Goal: Information Seeking & Learning: Learn about a topic

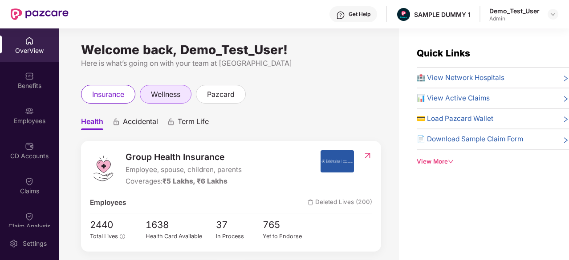
click at [180, 94] on span "wellness" at bounding box center [165, 94] width 29 height 11
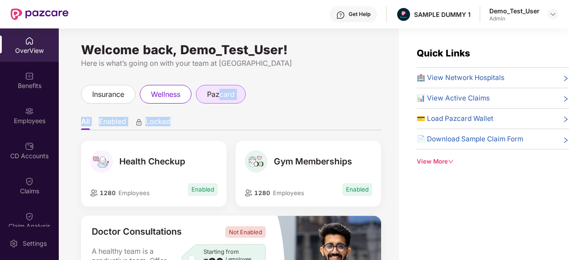
drag, startPoint x: 221, startPoint y: 106, endPoint x: 221, endPoint y: 101, distance: 4.9
click at [221, 101] on div "Welcome back, Demo_Test_User! Here is what’s going on with your team at Pazcare…" at bounding box center [229, 149] width 340 height 243
click at [256, 129] on ul "All Enabled Locked" at bounding box center [231, 122] width 300 height 18
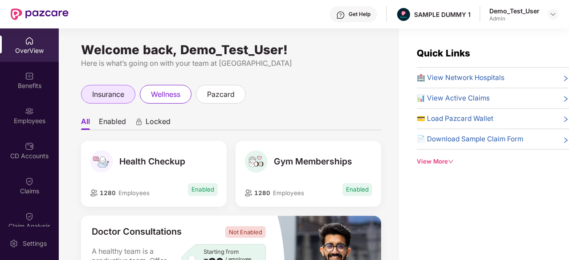
click at [129, 92] on div "insurance" at bounding box center [108, 94] width 54 height 19
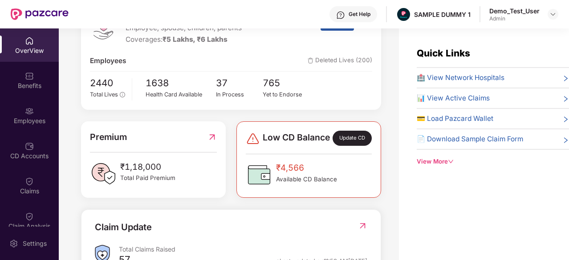
scroll to position [292, 0]
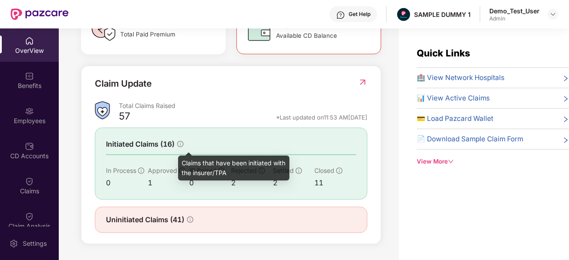
click at [180, 146] on icon "info-circle" at bounding box center [180, 144] width 6 height 6
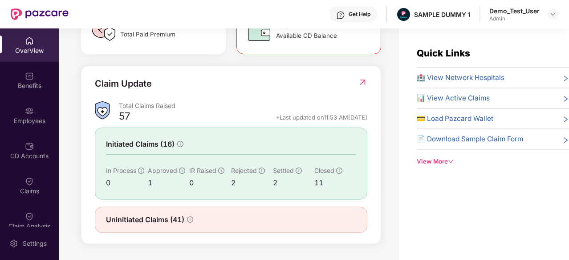
click at [360, 86] on img at bounding box center [362, 82] width 9 height 9
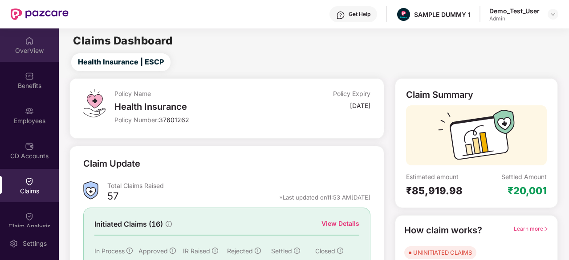
click at [19, 54] on div "OverView" at bounding box center [29, 50] width 59 height 9
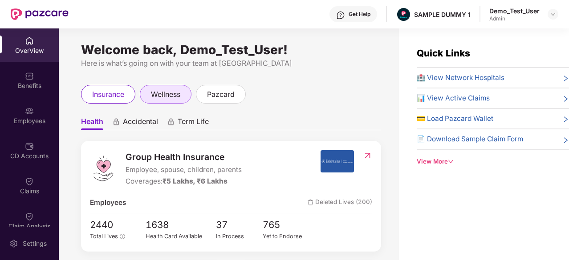
click at [159, 93] on span "wellness" at bounding box center [165, 94] width 29 height 11
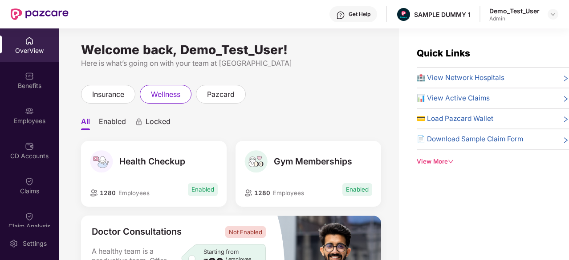
click at [141, 126] on icon "animation" at bounding box center [139, 122] width 8 height 8
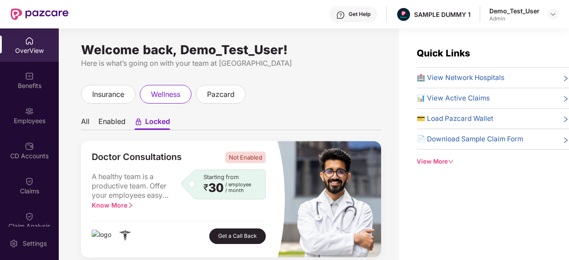
click at [116, 120] on li "Enabled" at bounding box center [111, 123] width 27 height 13
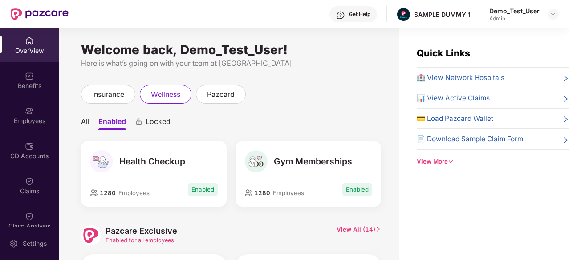
click at [85, 119] on li "All" at bounding box center [85, 123] width 8 height 13
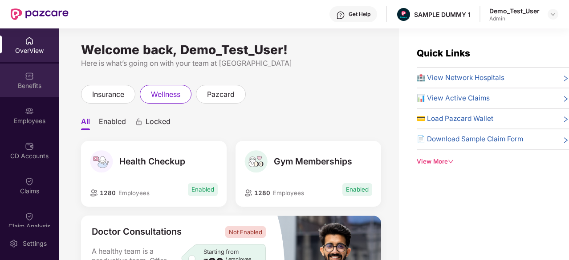
click at [33, 77] on div "Benefits" at bounding box center [29, 80] width 59 height 33
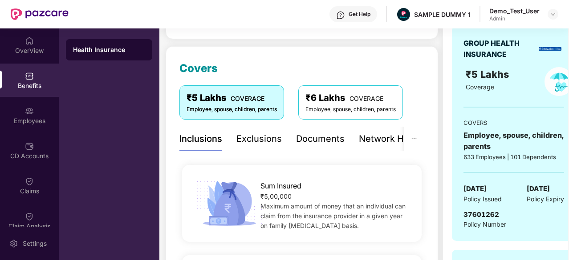
scroll to position [98, 0]
click at [305, 134] on div "Documents" at bounding box center [320, 139] width 49 height 14
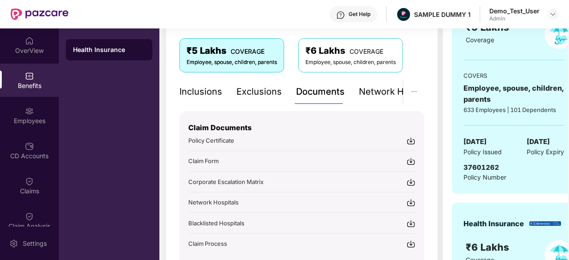
scroll to position [109, 0]
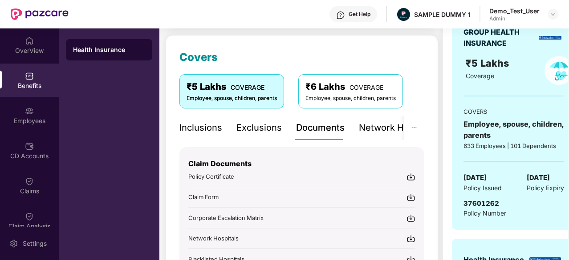
click at [248, 124] on div "Exclusions" at bounding box center [258, 128] width 45 height 14
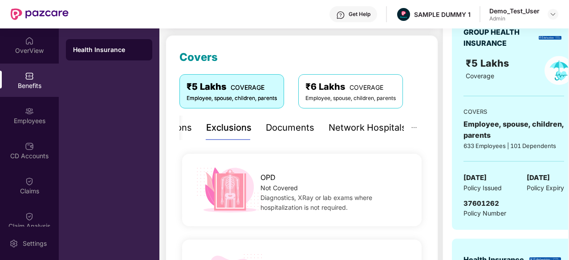
click at [341, 124] on div "Network Hospitals" at bounding box center [368, 128] width 78 height 14
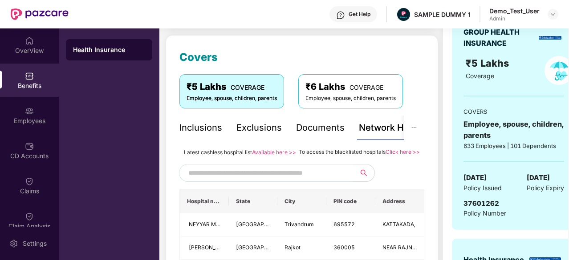
click at [211, 129] on div "Inclusions" at bounding box center [200, 128] width 43 height 14
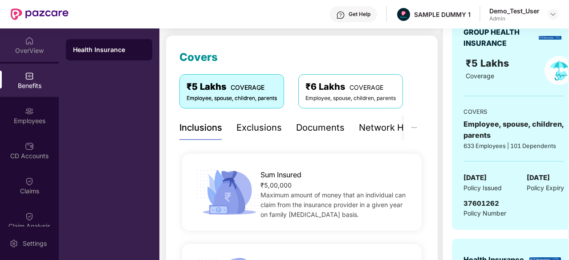
click at [26, 50] on div "OverView" at bounding box center [29, 50] width 59 height 9
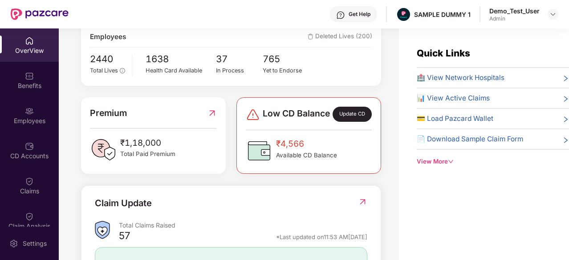
scroll to position [292, 0]
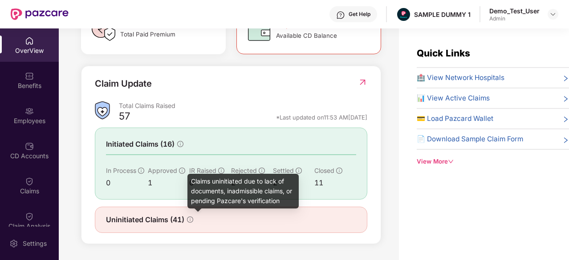
click at [189, 221] on icon "info-circle" at bounding box center [190, 220] width 6 height 6
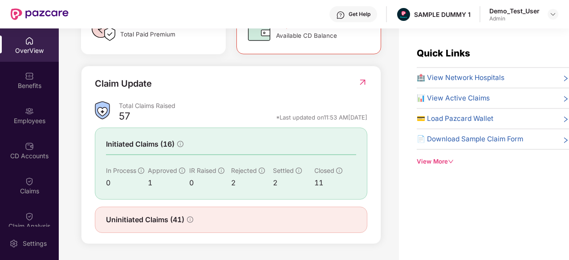
click at [163, 220] on span "Uninitiated Claims (41)" at bounding box center [145, 220] width 78 height 11
click at [233, 205] on div "Claim Update Total Claims Raised 57 *Last updated on 11:53 AM, 09 Oct 2025 Init…" at bounding box center [231, 155] width 272 height 157
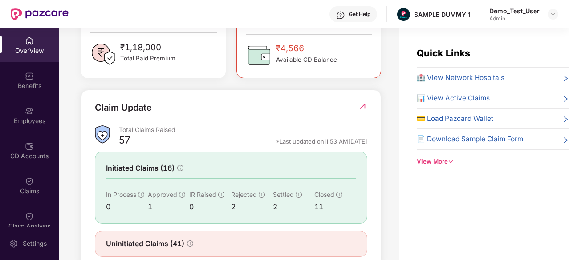
scroll to position [261, 0]
click at [360, 111] on img at bounding box center [362, 106] width 9 height 9
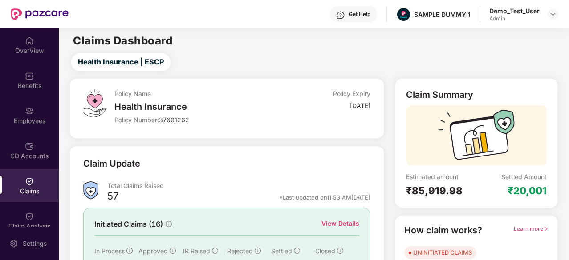
scroll to position [87, 0]
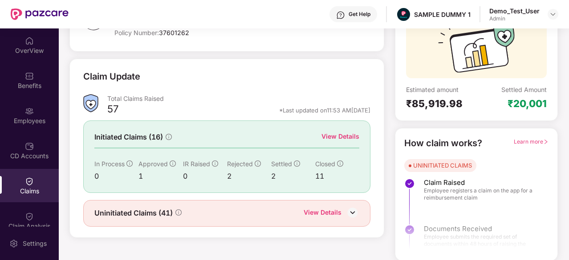
click at [525, 140] on span "Learn more" at bounding box center [531, 141] width 35 height 7
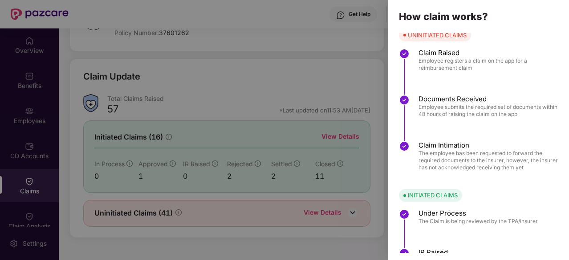
scroll to position [0, 0]
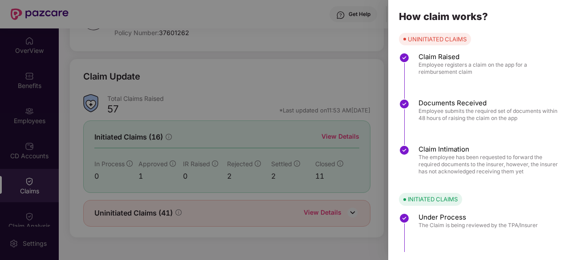
click at [363, 69] on div at bounding box center [284, 130] width 569 height 260
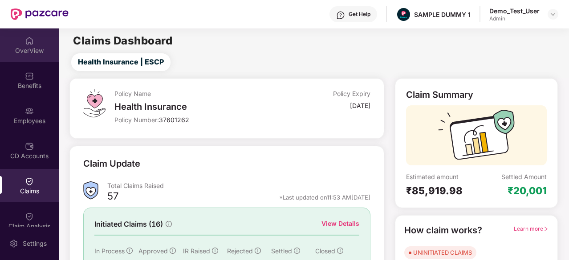
click at [26, 52] on div "OverView" at bounding box center [29, 50] width 59 height 9
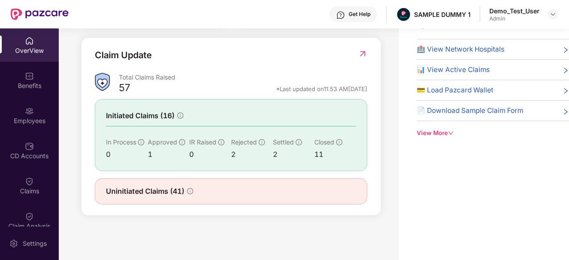
scroll to position [153, 0]
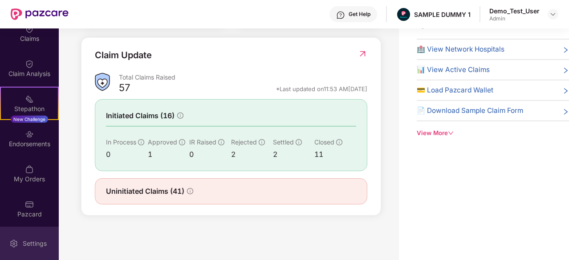
click at [28, 249] on div "Settings" at bounding box center [29, 243] width 59 height 33
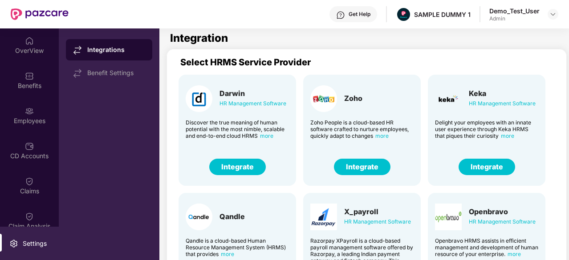
scroll to position [220, 0]
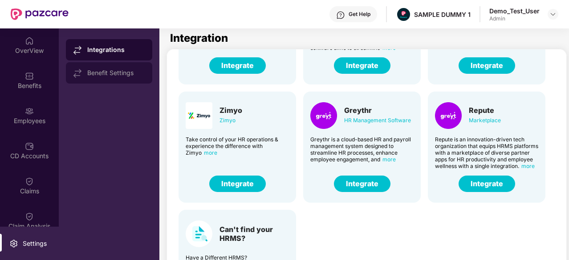
click at [103, 79] on div "Benefit Settings" at bounding box center [109, 72] width 86 height 21
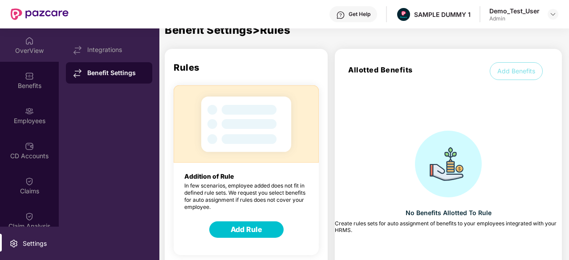
click at [29, 51] on div "OverView" at bounding box center [29, 50] width 59 height 9
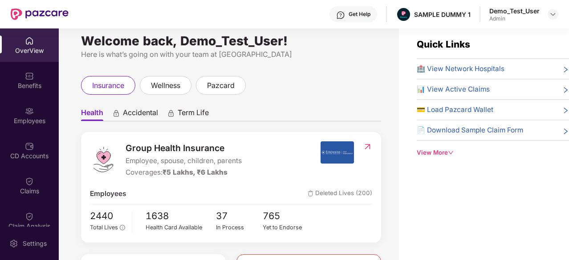
click at [370, 146] on img at bounding box center [367, 146] width 9 height 9
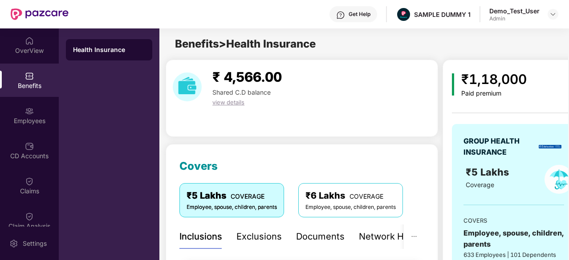
click at [322, 203] on div "Employee, spouse, children, parents" at bounding box center [350, 207] width 90 height 8
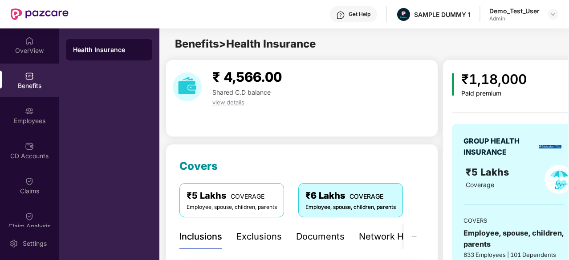
click at [228, 102] on span "view details" at bounding box center [228, 102] width 32 height 7
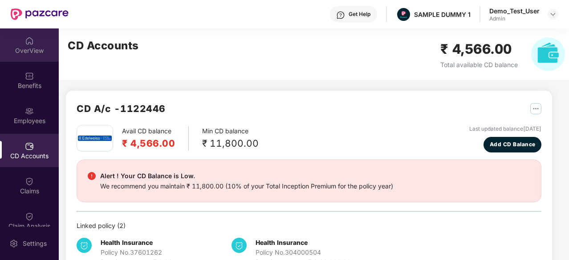
click at [37, 49] on div "OverView" at bounding box center [29, 50] width 59 height 9
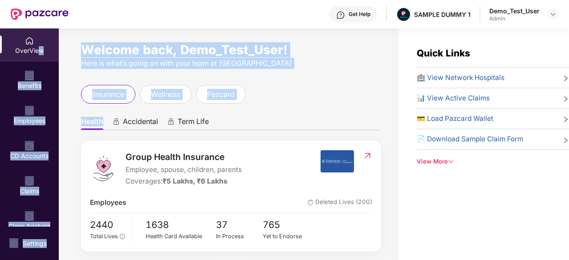
drag, startPoint x: 37, startPoint y: 49, endPoint x: 123, endPoint y: 129, distance: 117.2
click at [123, 129] on div "OverView Benefits Employees CD Accounts Claims Claim Analysis Stepathon New Cha…" at bounding box center [284, 144] width 569 height 232
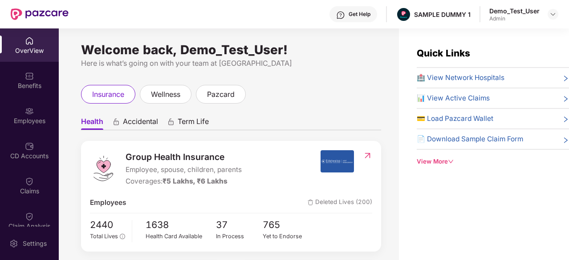
click at [341, 206] on span "Deleted Lives (200)" at bounding box center [340, 203] width 65 height 11
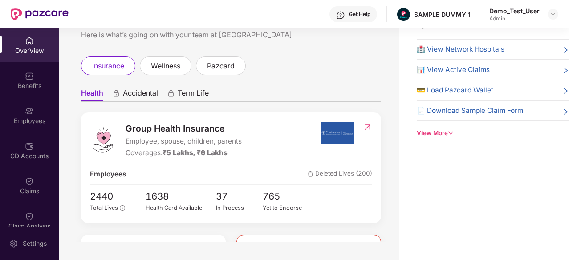
click at [131, 93] on span "Accidental" at bounding box center [140, 95] width 35 height 13
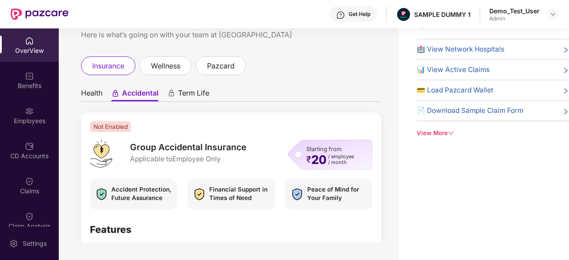
click at [179, 86] on ul "Health Accidental Term Life" at bounding box center [231, 93] width 300 height 18
click at [183, 91] on span "Term Life" at bounding box center [193, 95] width 31 height 13
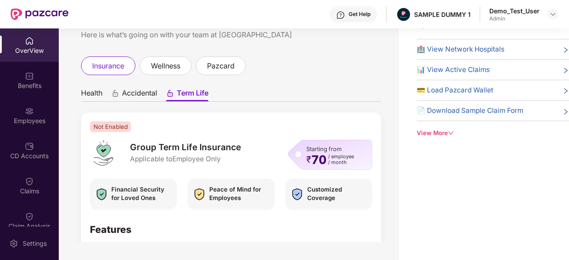
click at [93, 89] on span "Health" at bounding box center [91, 95] width 21 height 13
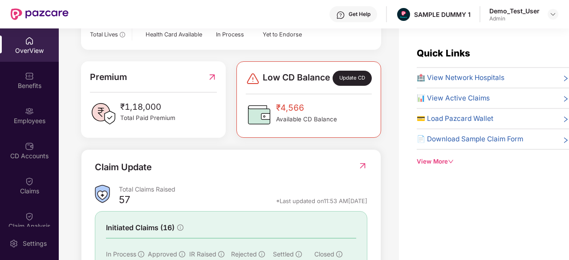
scroll to position [207, 0]
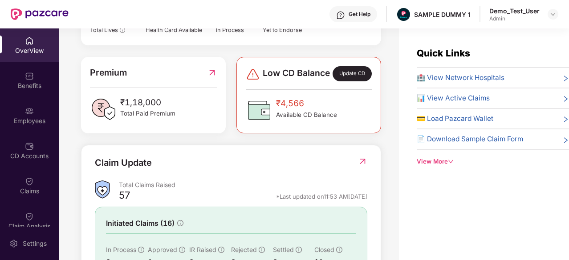
click at [209, 79] on img at bounding box center [211, 72] width 9 height 13
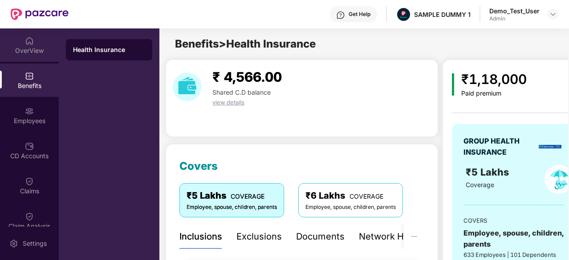
click at [17, 47] on div "OverView" at bounding box center [29, 50] width 59 height 9
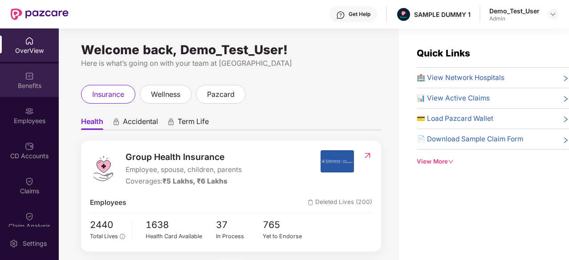
click at [15, 78] on div "Benefits" at bounding box center [29, 80] width 59 height 33
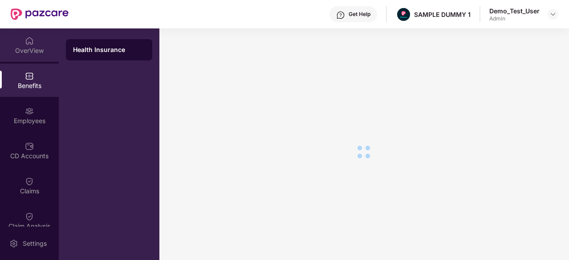
click at [15, 54] on div "OverView" at bounding box center [29, 50] width 59 height 9
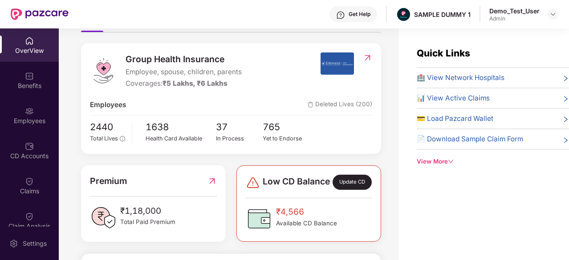
scroll to position [98, 0]
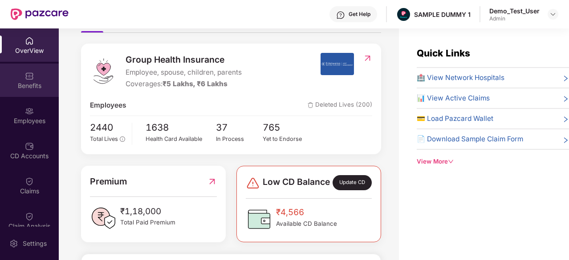
click at [30, 87] on div "Benefits" at bounding box center [29, 85] width 59 height 9
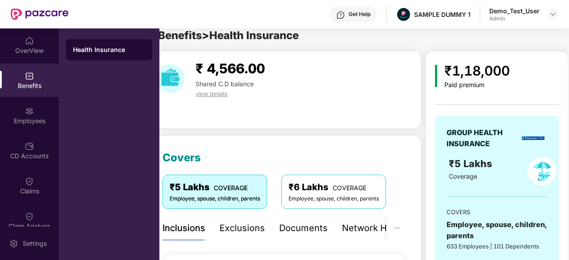
scroll to position [0, 0]
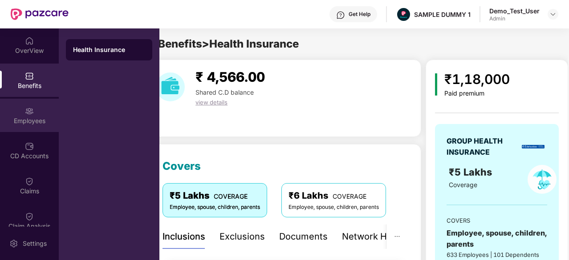
click at [8, 118] on div "Employees" at bounding box center [29, 121] width 59 height 9
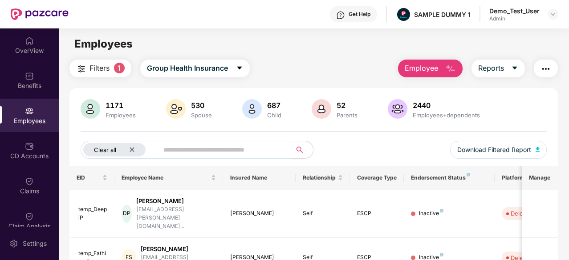
click at [130, 153] on div "Clear all" at bounding box center [114, 149] width 62 height 13
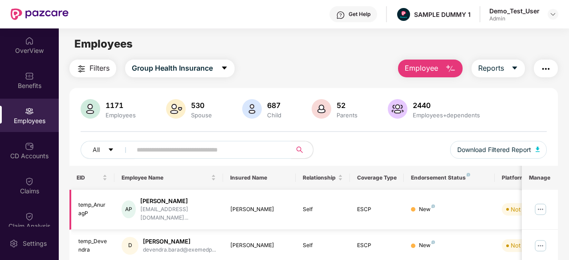
click at [544, 204] on img at bounding box center [540, 210] width 14 height 14
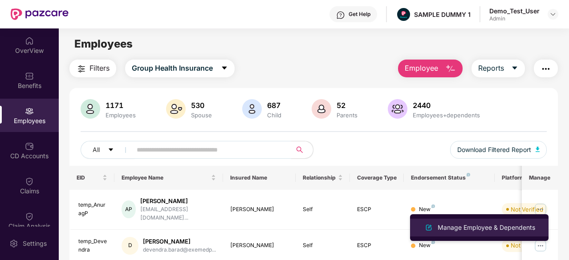
click at [490, 230] on div "Manage Employee & Dependents" at bounding box center [486, 228] width 101 height 10
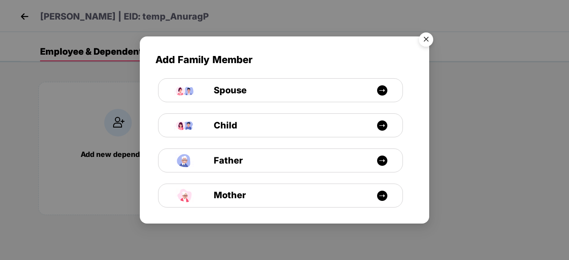
click at [434, 36] on img "Close" at bounding box center [426, 40] width 25 height 25
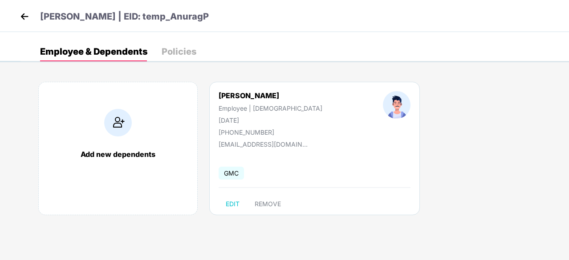
click at [186, 54] on div "Policies" at bounding box center [179, 51] width 35 height 9
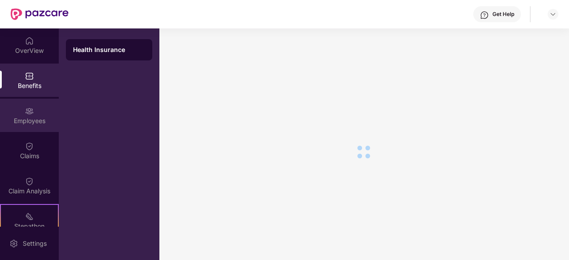
click at [31, 111] on img at bounding box center [29, 111] width 9 height 9
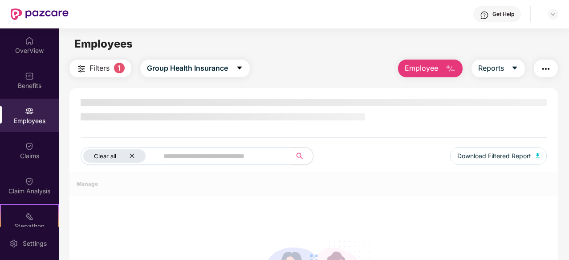
click at [134, 158] on icon "close" at bounding box center [132, 156] width 6 height 6
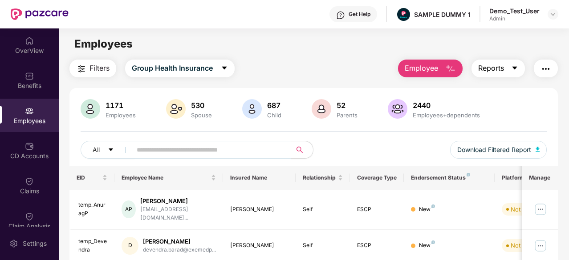
click at [499, 72] on span "Reports" at bounding box center [491, 68] width 26 height 11
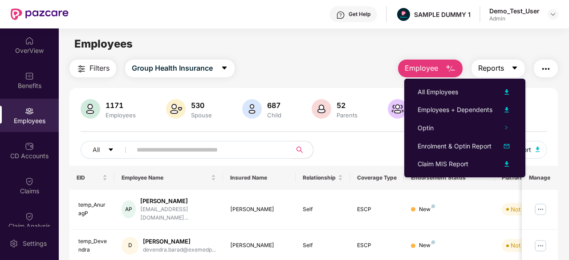
click at [499, 72] on span "Reports" at bounding box center [491, 68] width 26 height 11
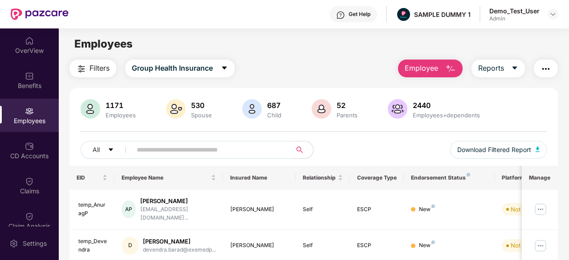
click at [550, 67] on img "button" at bounding box center [546, 69] width 11 height 11
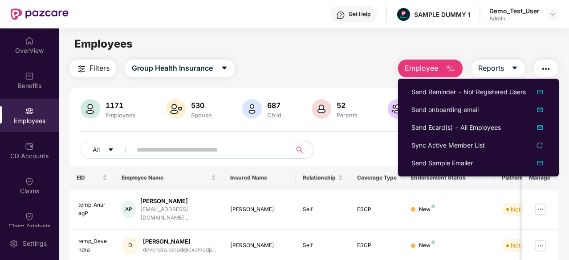
click at [357, 129] on div "1171 Employees 530 Spouse 687 Child [DEMOGRAPHIC_DATA] Parents 2440 Employees+d…" at bounding box center [313, 132] width 488 height 67
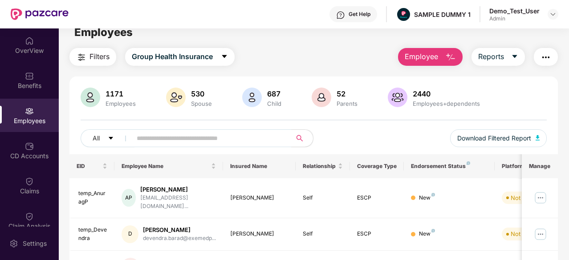
scroll to position [9, 0]
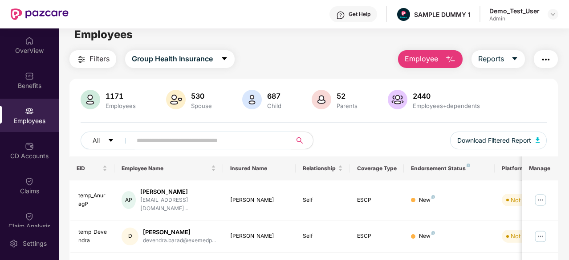
click at [547, 62] on img "button" at bounding box center [546, 59] width 11 height 11
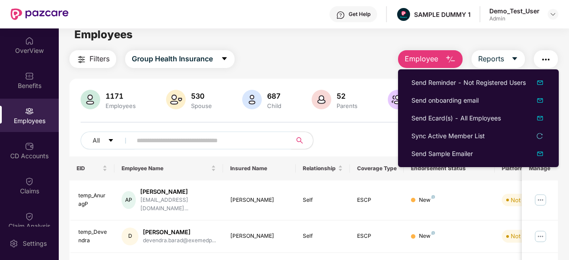
click at [544, 55] on img "button" at bounding box center [546, 59] width 11 height 11
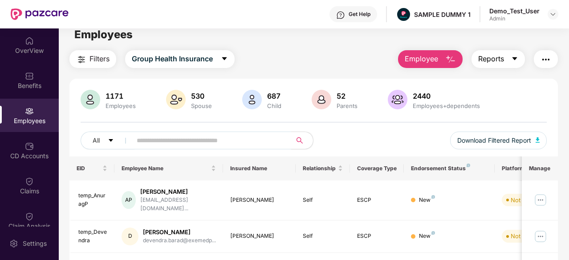
click at [492, 62] on span "Reports" at bounding box center [491, 58] width 26 height 11
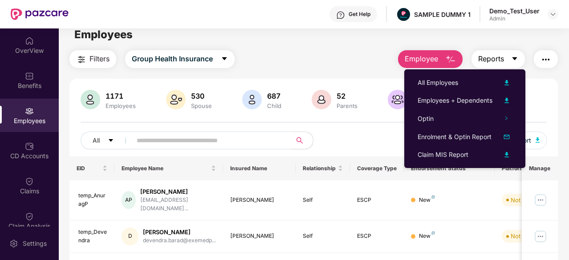
click at [492, 62] on span "Reports" at bounding box center [491, 58] width 26 height 11
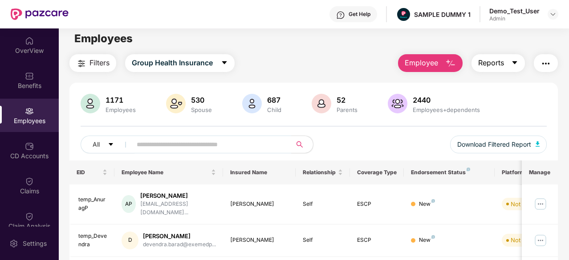
scroll to position [5, 0]
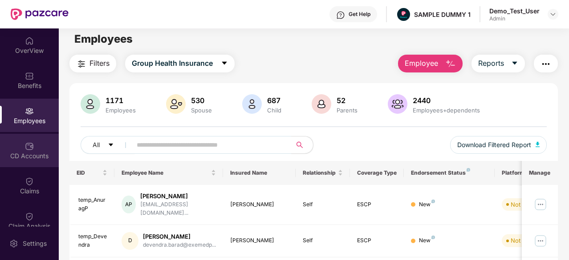
click at [46, 147] on div "CD Accounts" at bounding box center [29, 150] width 59 height 33
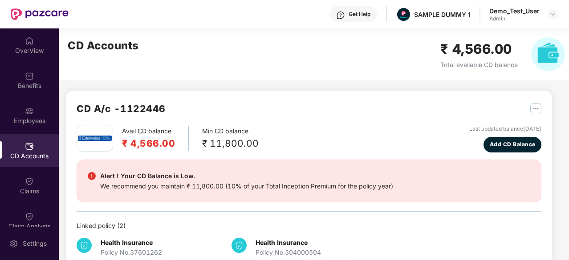
scroll to position [12, 0]
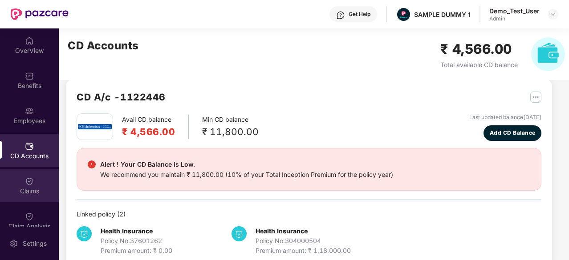
click at [17, 198] on div "Claims" at bounding box center [29, 185] width 59 height 33
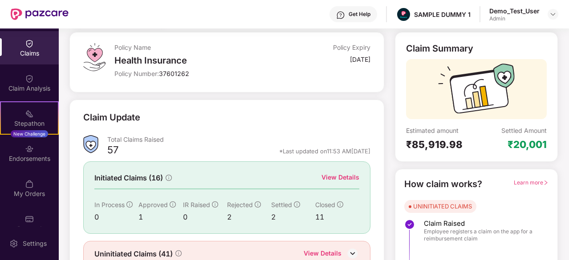
scroll to position [138, 0]
click at [25, 115] on img at bounding box center [29, 114] width 9 height 9
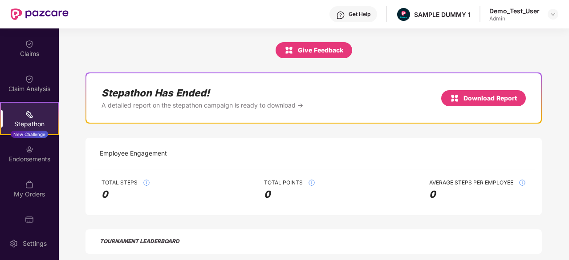
scroll to position [0, 0]
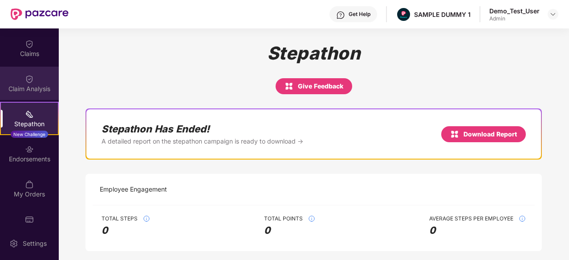
click at [37, 82] on div "Claim Analysis" at bounding box center [29, 83] width 59 height 33
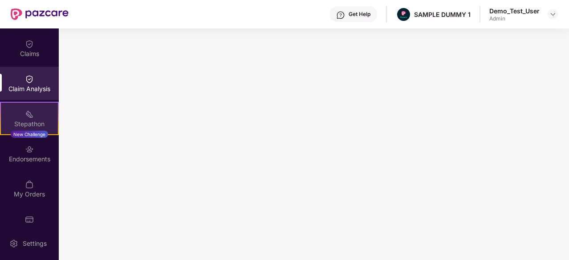
click at [21, 114] on div "Stepathon New Challenge" at bounding box center [29, 118] width 59 height 33
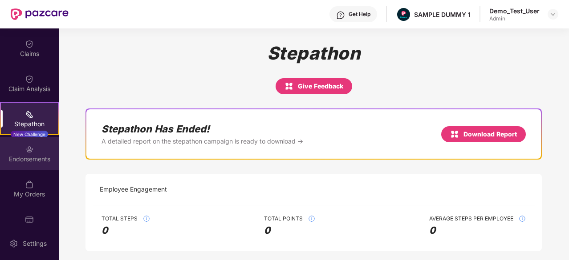
click at [13, 157] on div "Endorsements" at bounding box center [29, 159] width 59 height 9
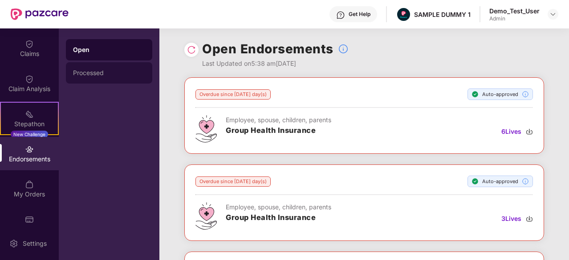
click at [107, 70] on div "Processed" at bounding box center [109, 72] width 72 height 7
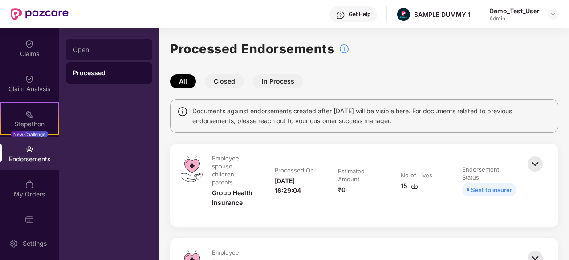
click at [109, 51] on div "Open" at bounding box center [109, 49] width 72 height 7
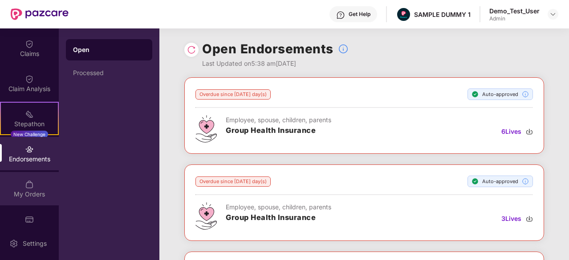
click at [34, 174] on div "My Orders" at bounding box center [29, 188] width 59 height 33
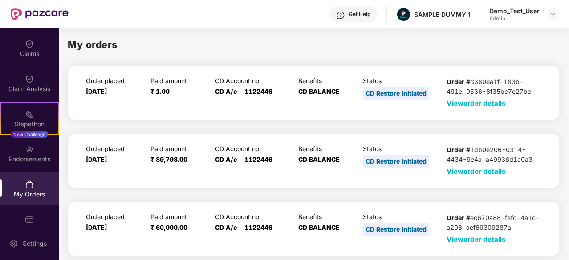
click at [455, 169] on span "View order details" at bounding box center [476, 171] width 59 height 8
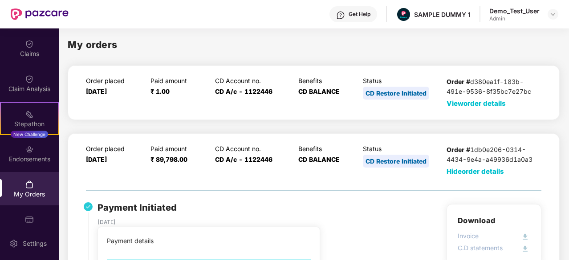
click at [500, 173] on span "Hide order details" at bounding box center [475, 171] width 57 height 8
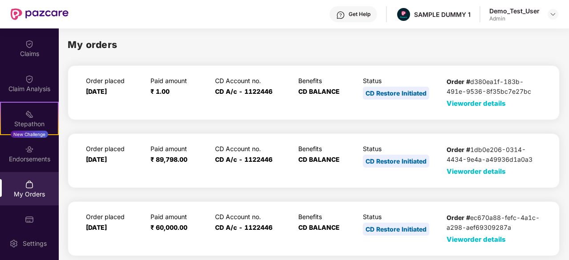
scroll to position [153, 0]
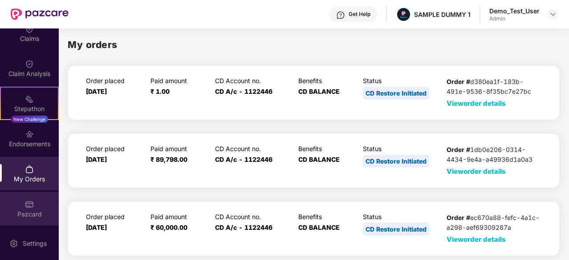
click at [26, 208] on img at bounding box center [29, 204] width 9 height 9
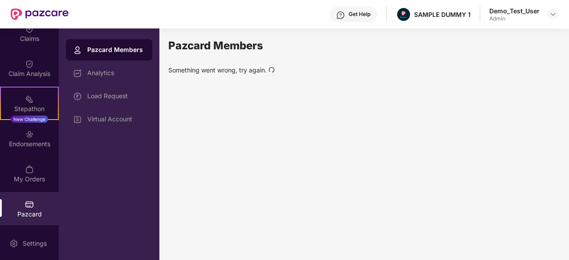
click at [272, 72] on icon "redo" at bounding box center [271, 70] width 6 height 6
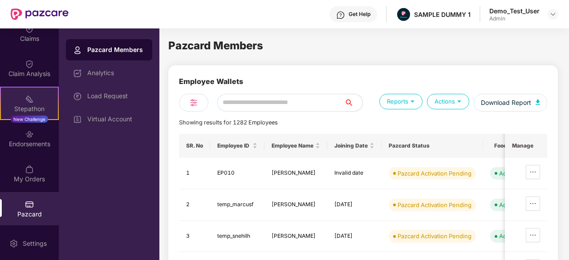
scroll to position [0, 0]
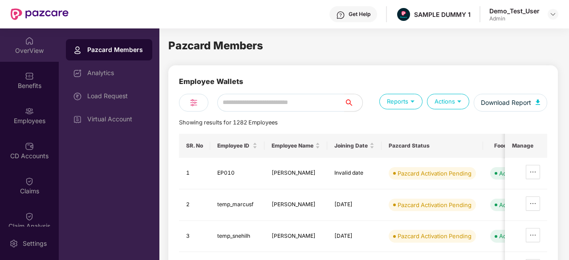
click at [31, 47] on div "OverView" at bounding box center [29, 50] width 59 height 9
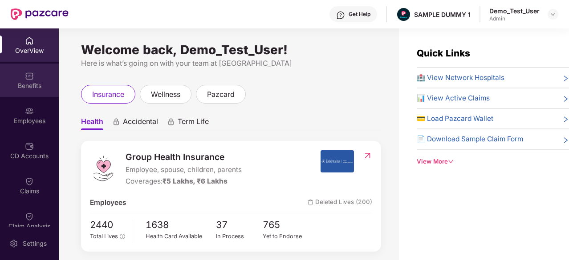
click at [34, 85] on div "Benefits" at bounding box center [29, 85] width 59 height 9
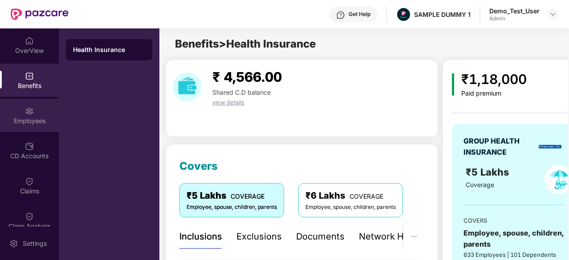
click at [19, 115] on div "Employees" at bounding box center [29, 115] width 59 height 33
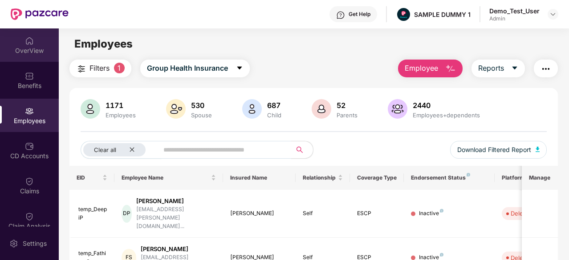
click at [21, 61] on div "OverView" at bounding box center [29, 44] width 59 height 33
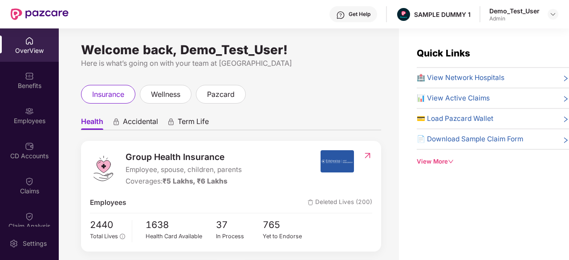
click at [387, 135] on div "Welcome back, Demo_Test_User! Here is what’s going on with your team at Pazcare…" at bounding box center [229, 149] width 340 height 243
